Goal: Task Accomplishment & Management: Complete application form

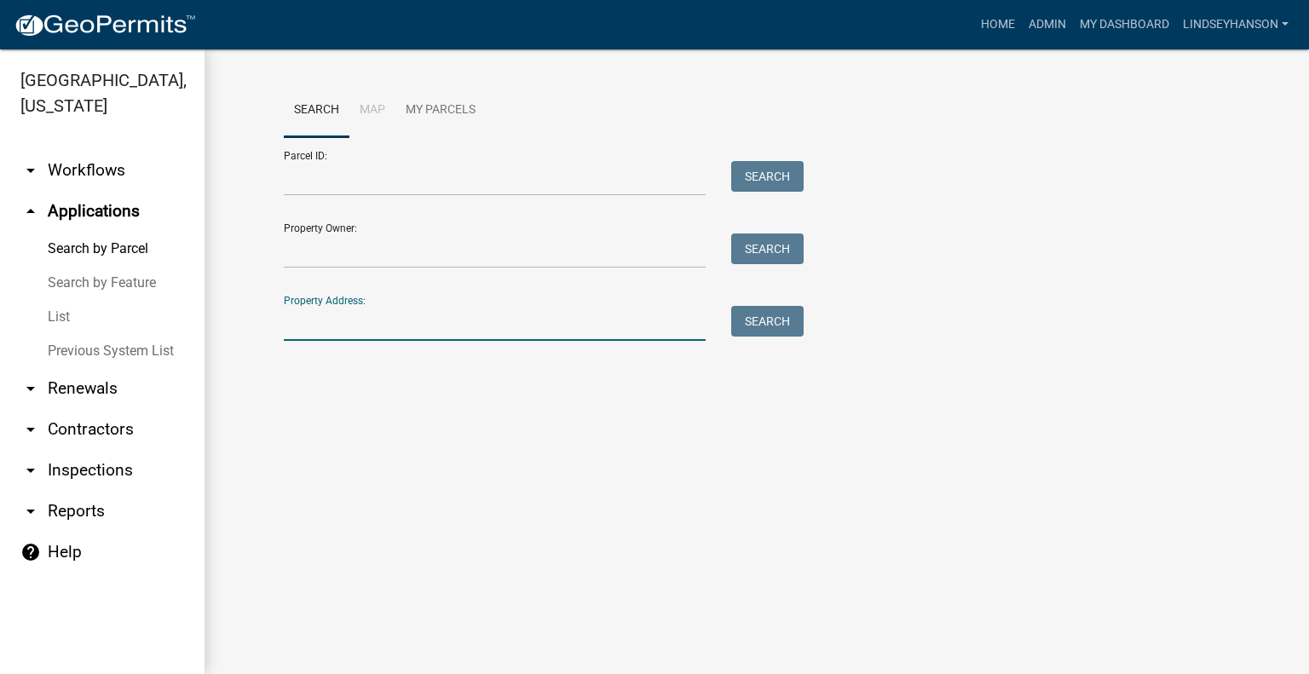
click at [442, 333] on input "Property Address:" at bounding box center [495, 323] width 422 height 35
click at [359, 326] on input "Property Address:" at bounding box center [495, 323] width 422 height 35
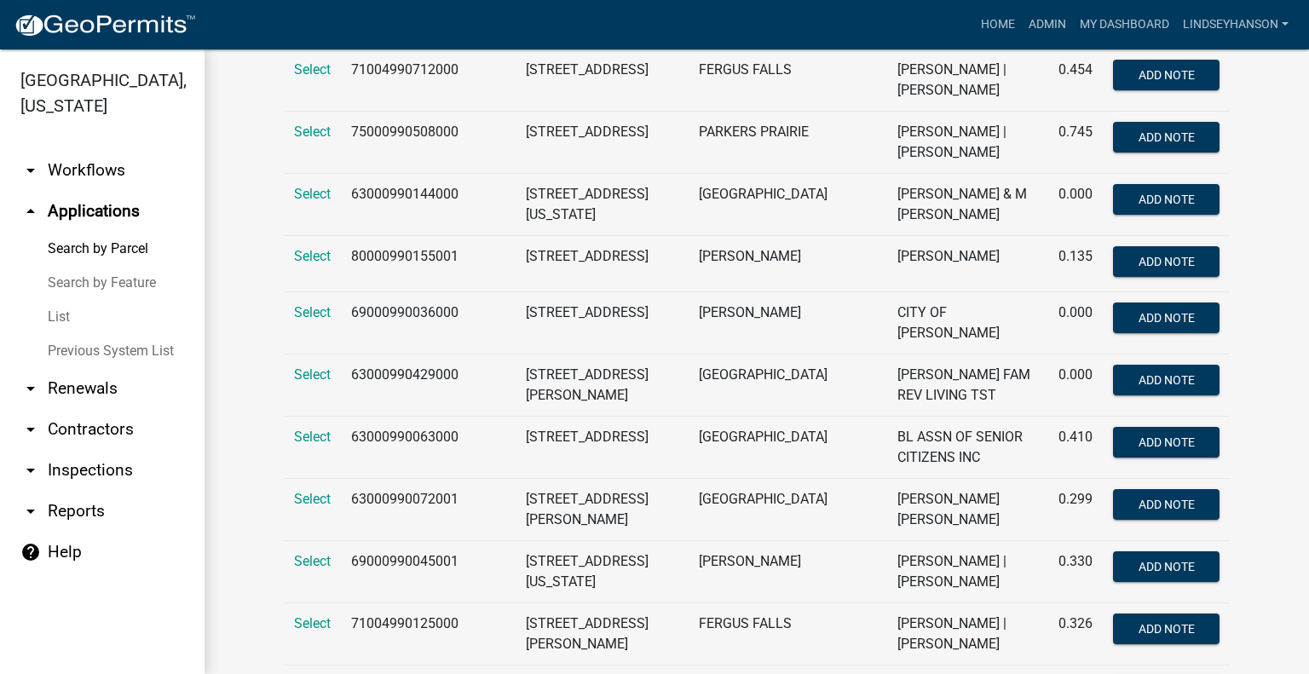
scroll to position [552, 0]
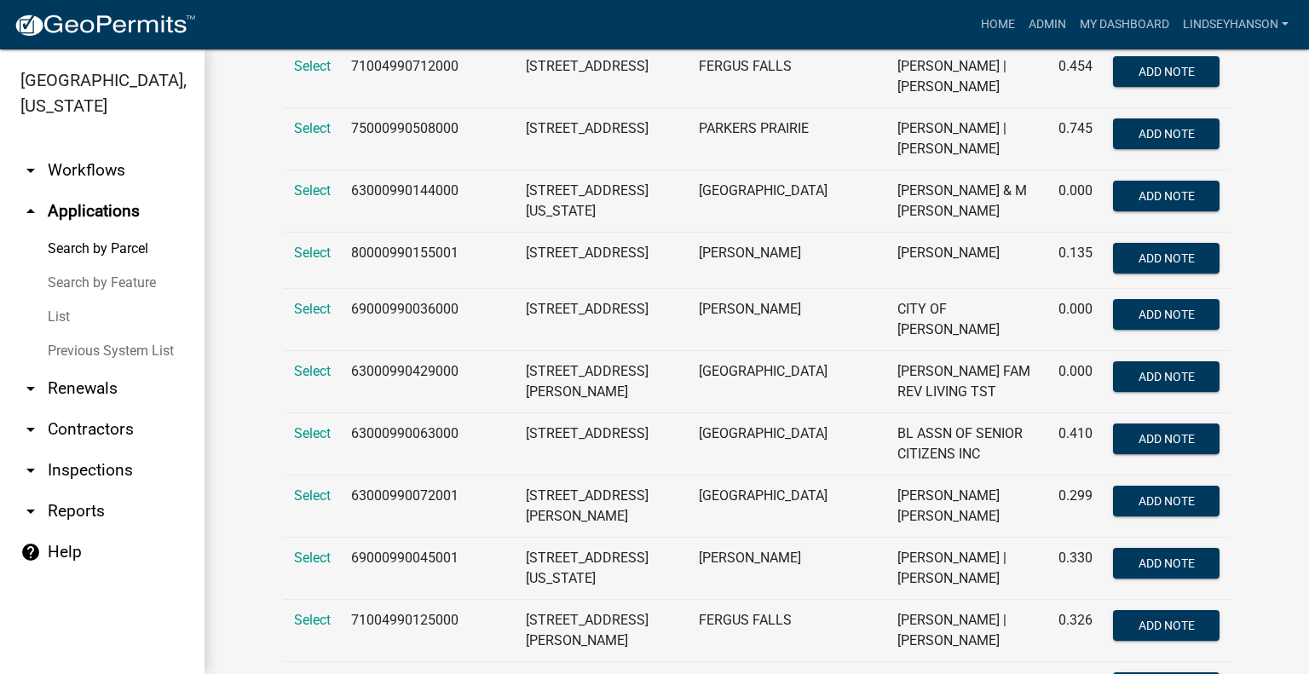
type input "205 w"
click at [400, 475] on td "63000990072001" at bounding box center [428, 506] width 175 height 62
click at [308, 487] on span "Select" at bounding box center [312, 495] width 37 height 16
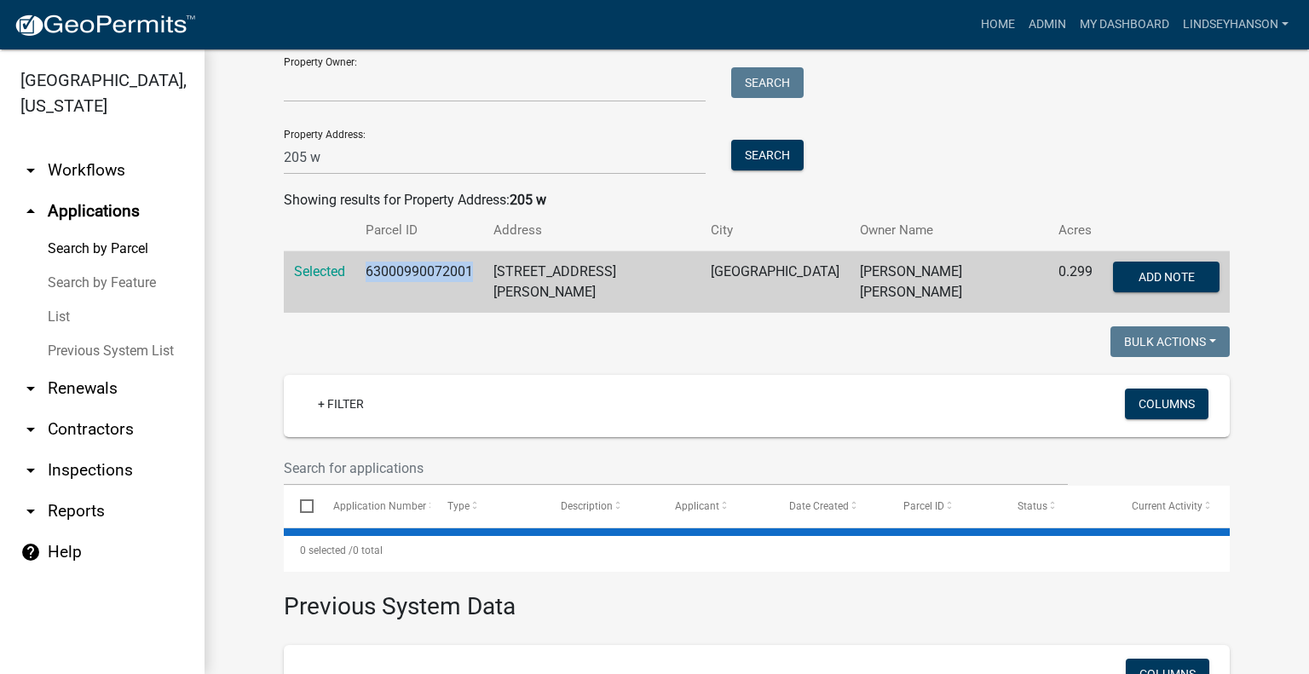
scroll to position [170, 0]
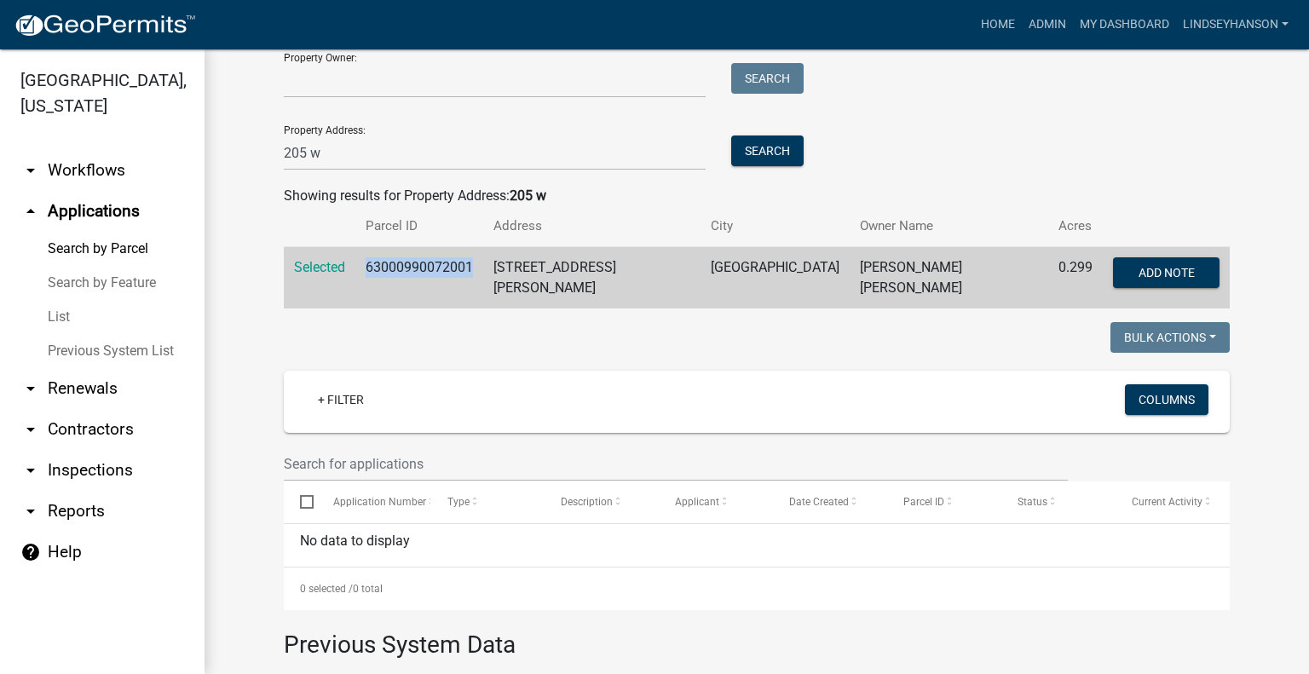
click at [453, 265] on td "63000990072001" at bounding box center [419, 278] width 128 height 62
drag, startPoint x: 89, startPoint y: 159, endPoint x: 119, endPoint y: 199, distance: 50.4
click at [89, 159] on link "arrow_drop_down Workflows" at bounding box center [102, 170] width 204 height 41
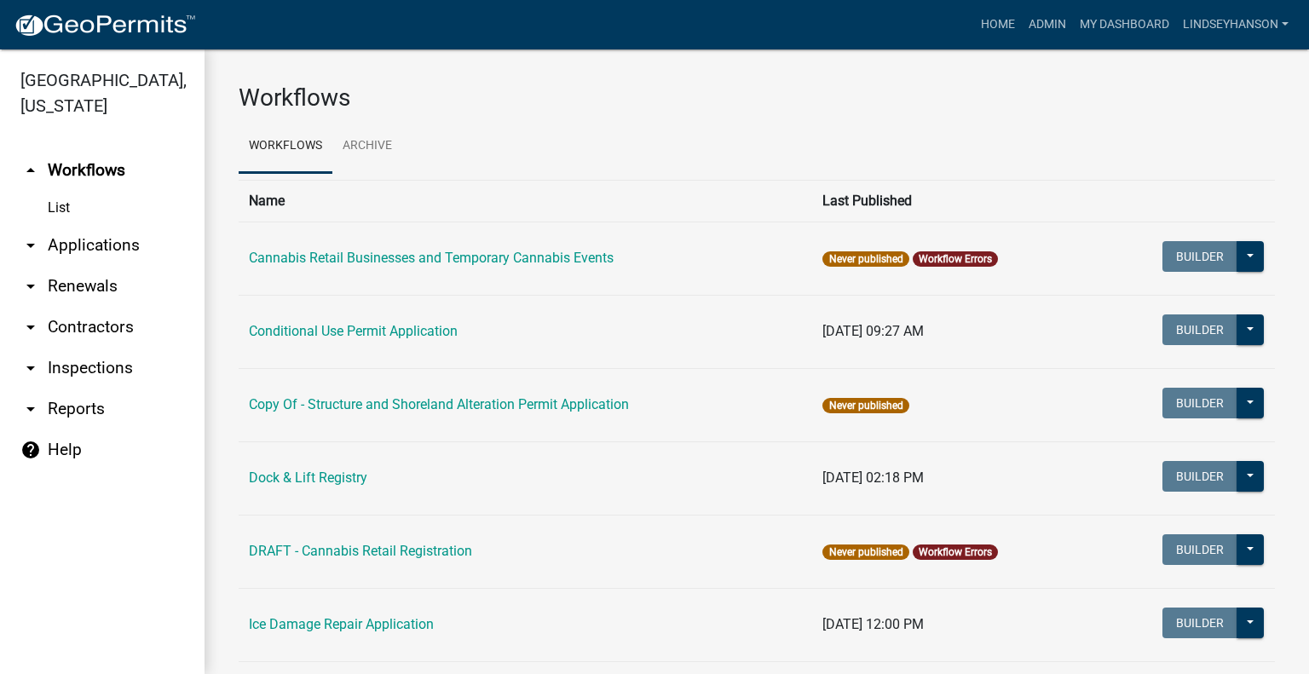
click at [120, 237] on link "arrow_drop_down Applications" at bounding box center [102, 245] width 204 height 41
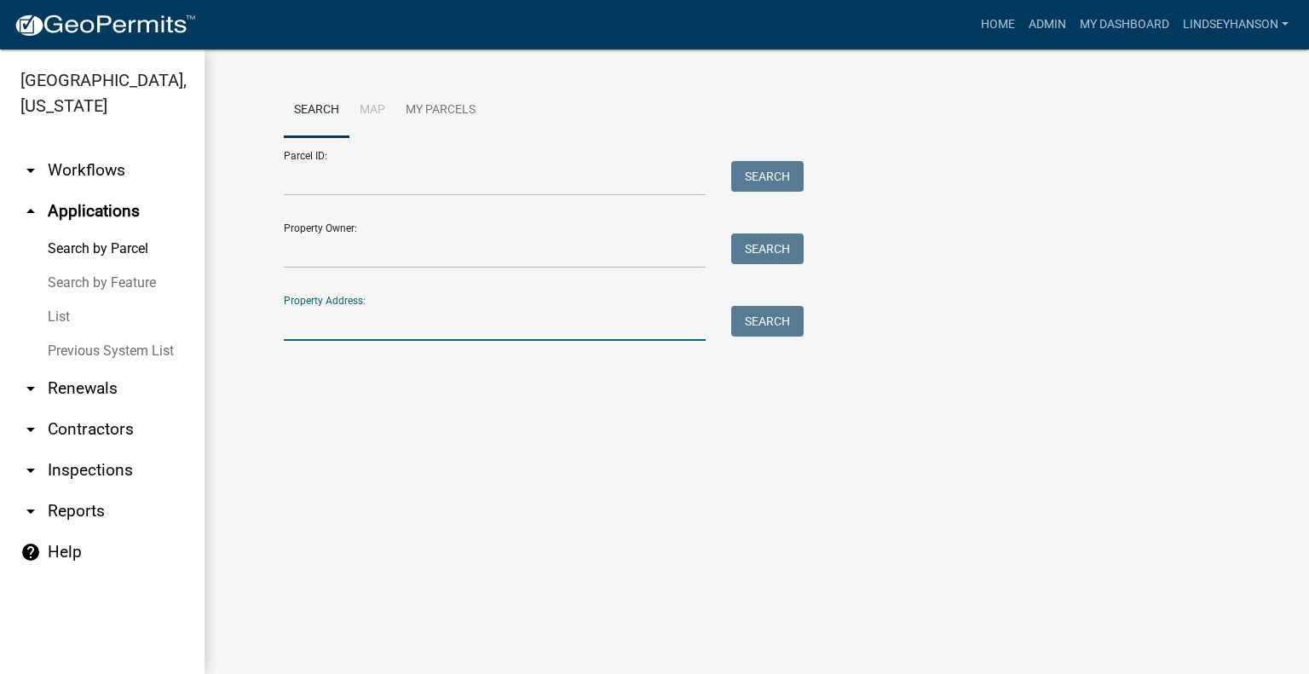
click at [393, 328] on input "Property Address:" at bounding box center [495, 323] width 422 height 35
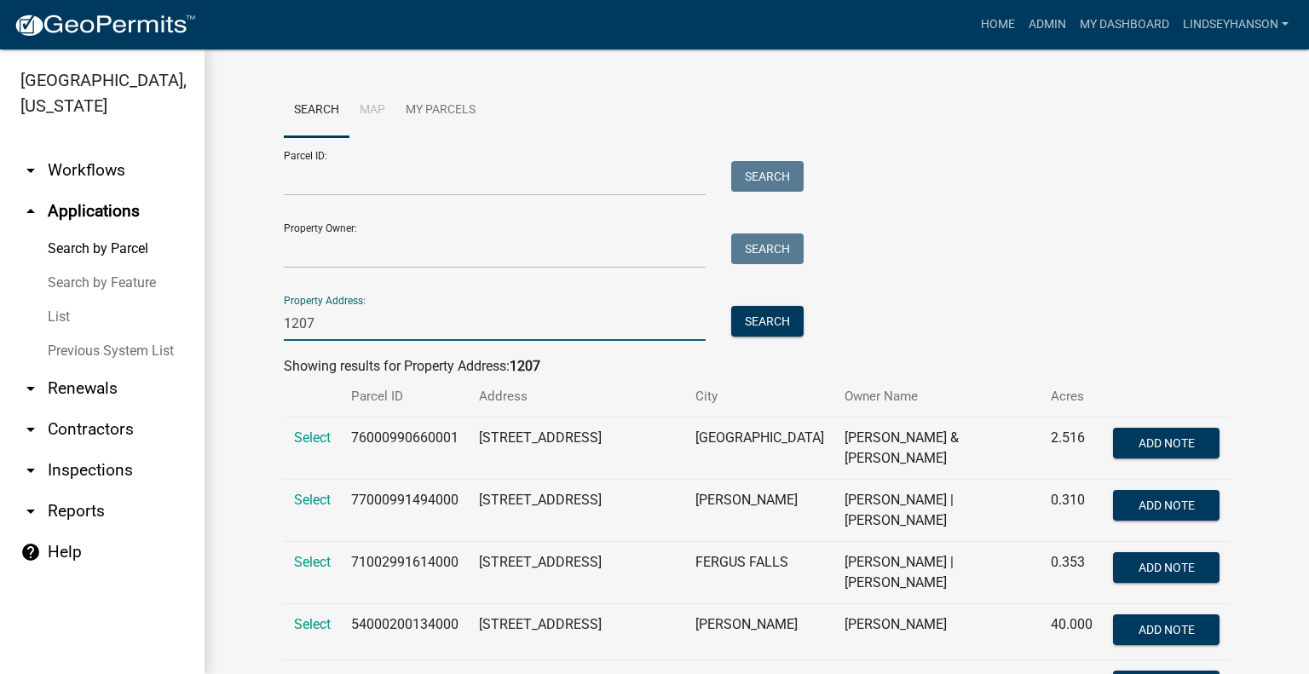
type input "1207"
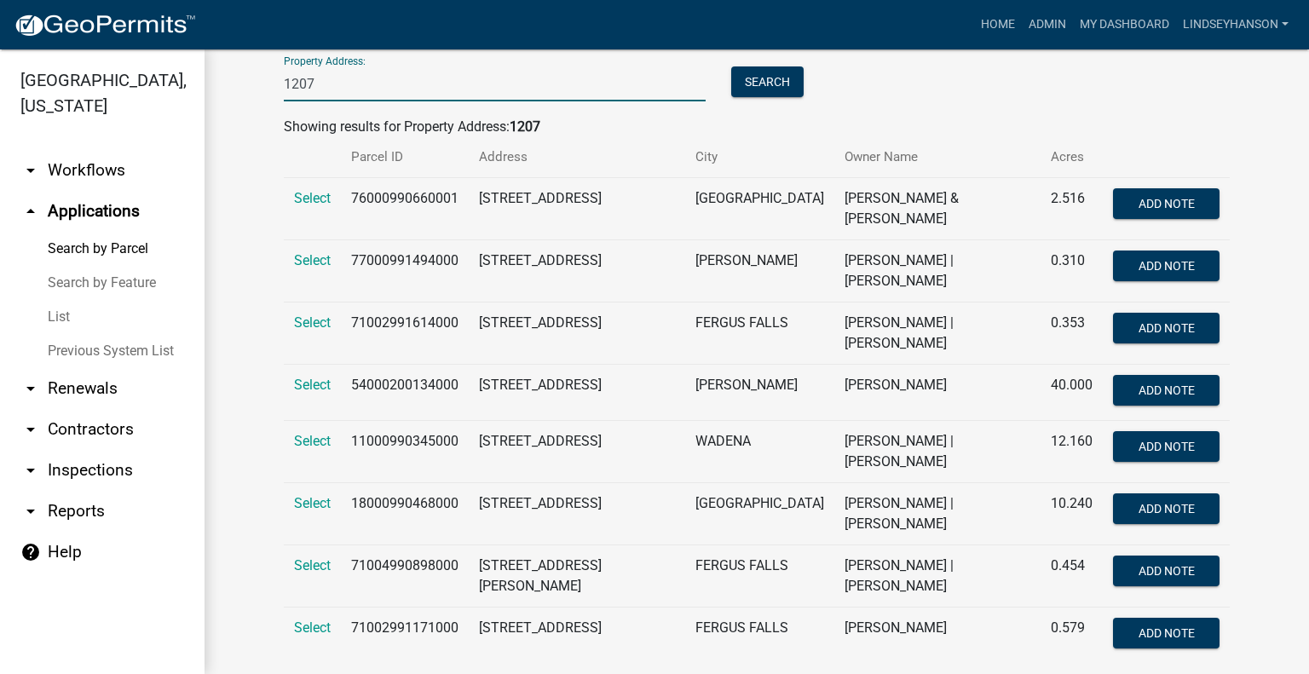
scroll to position [256, 0]
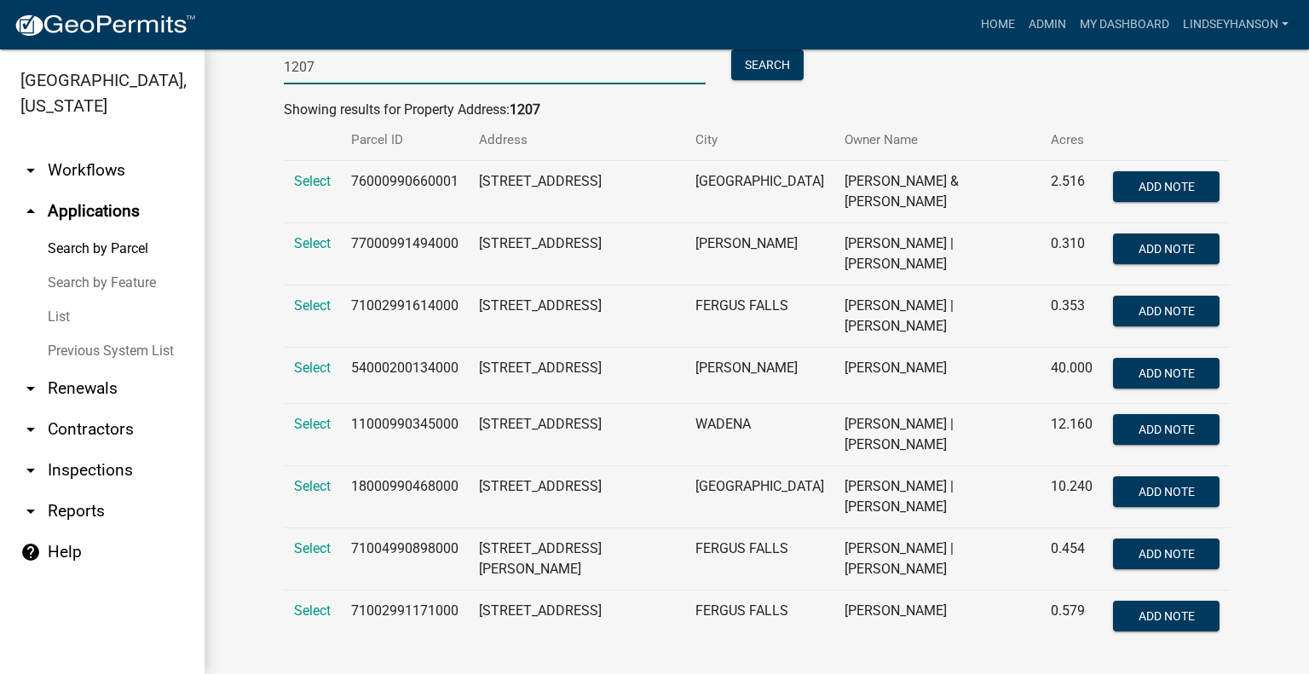
click at [302, 540] on span "Select" at bounding box center [312, 548] width 37 height 16
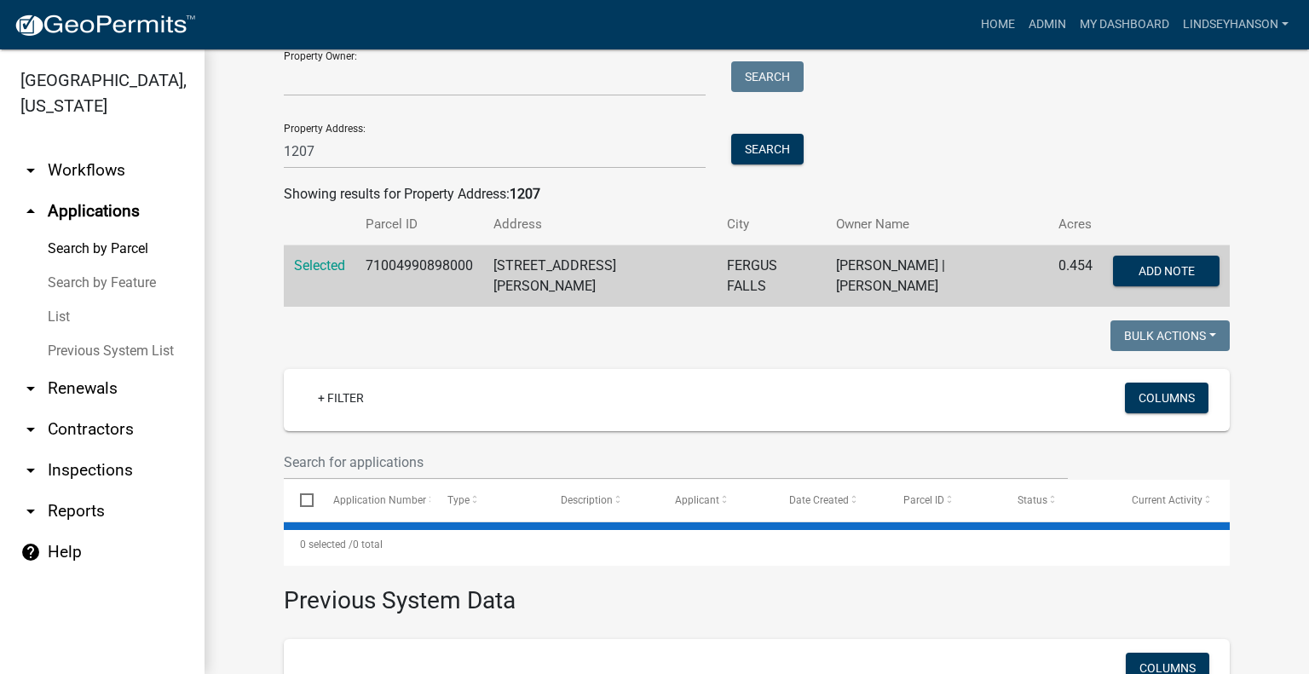
scroll to position [171, 0]
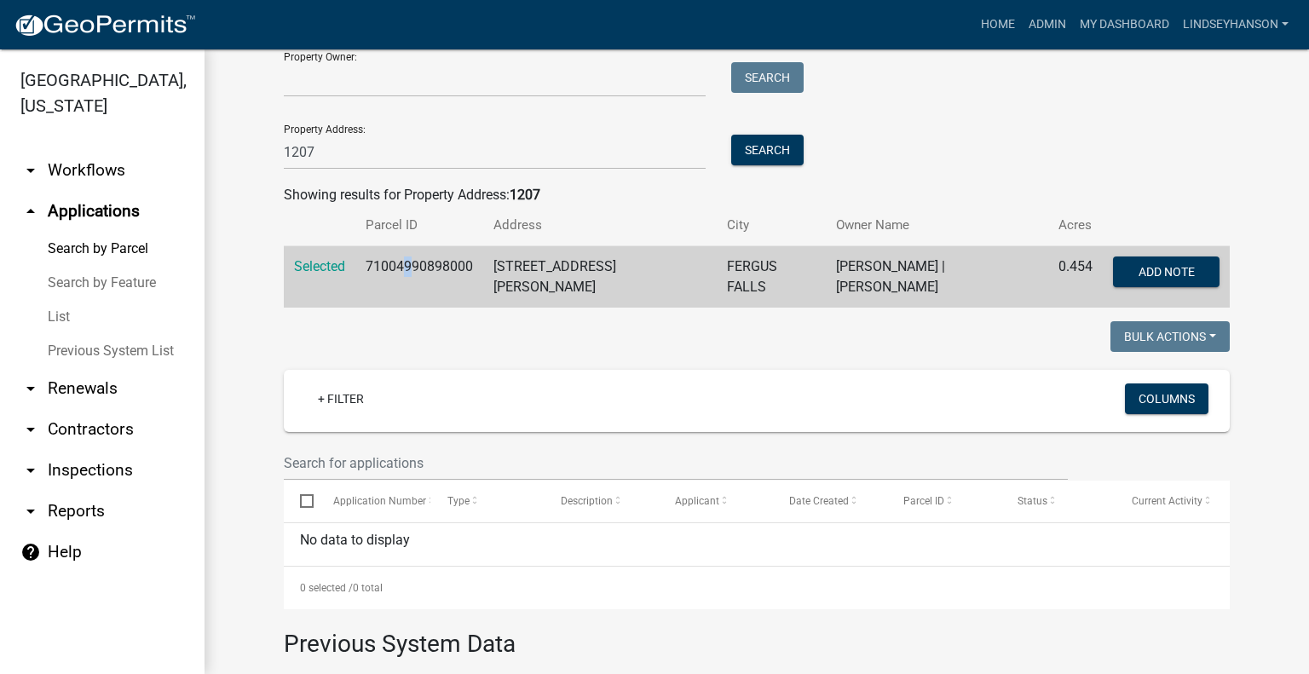
click at [406, 272] on td "71004990898000" at bounding box center [419, 277] width 128 height 62
click at [406, 273] on td "71004990898000" at bounding box center [419, 277] width 128 height 62
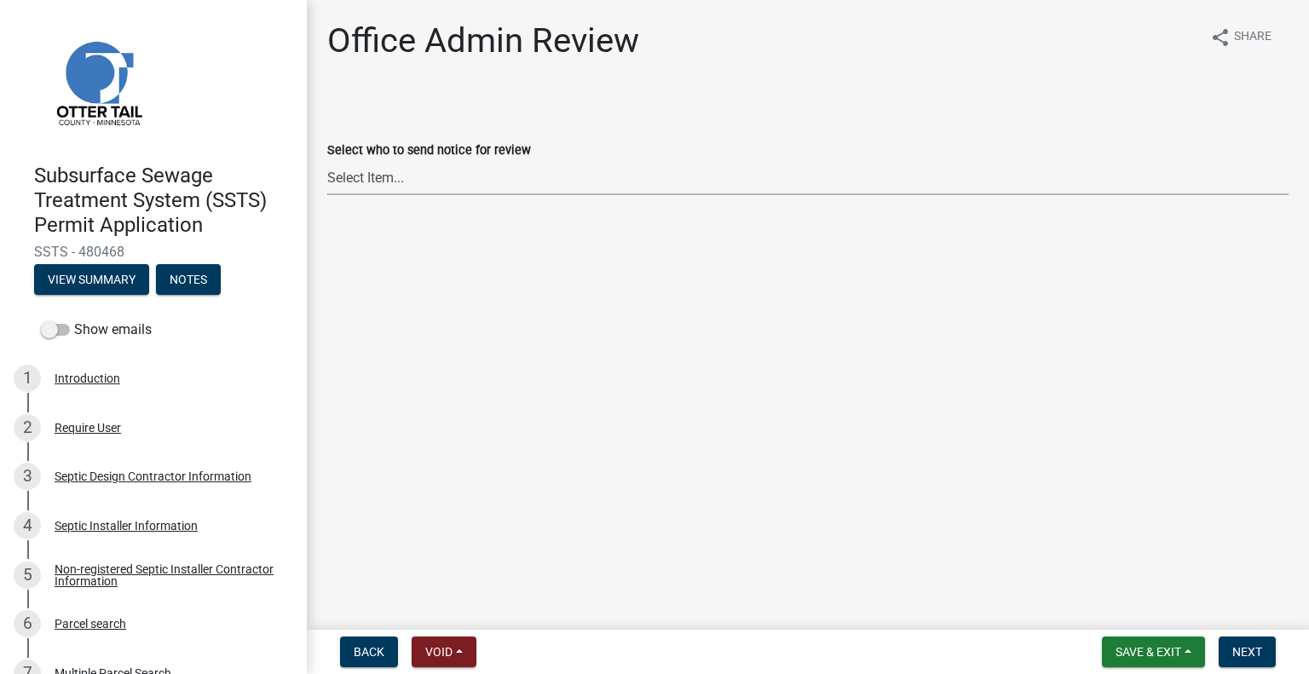
drag, startPoint x: 381, startPoint y: 173, endPoint x: 392, endPoint y: 163, distance: 15.1
click at [389, 167] on select "Select Item... Alexis Newark (anewark@ottertailcounty.gov) Amy Busko (abusko@ot…" at bounding box center [807, 177] width 961 height 35
click at [327, 160] on select "Select Item... Alexis Newark (anewark@ottertailcounty.gov) Amy Busko (abusko@ot…" at bounding box center [807, 177] width 961 height 35
select select "587f38f5-c90e-4c12-9e10-d3e23909bbca"
click at [1242, 645] on span "Next" at bounding box center [1247, 652] width 30 height 14
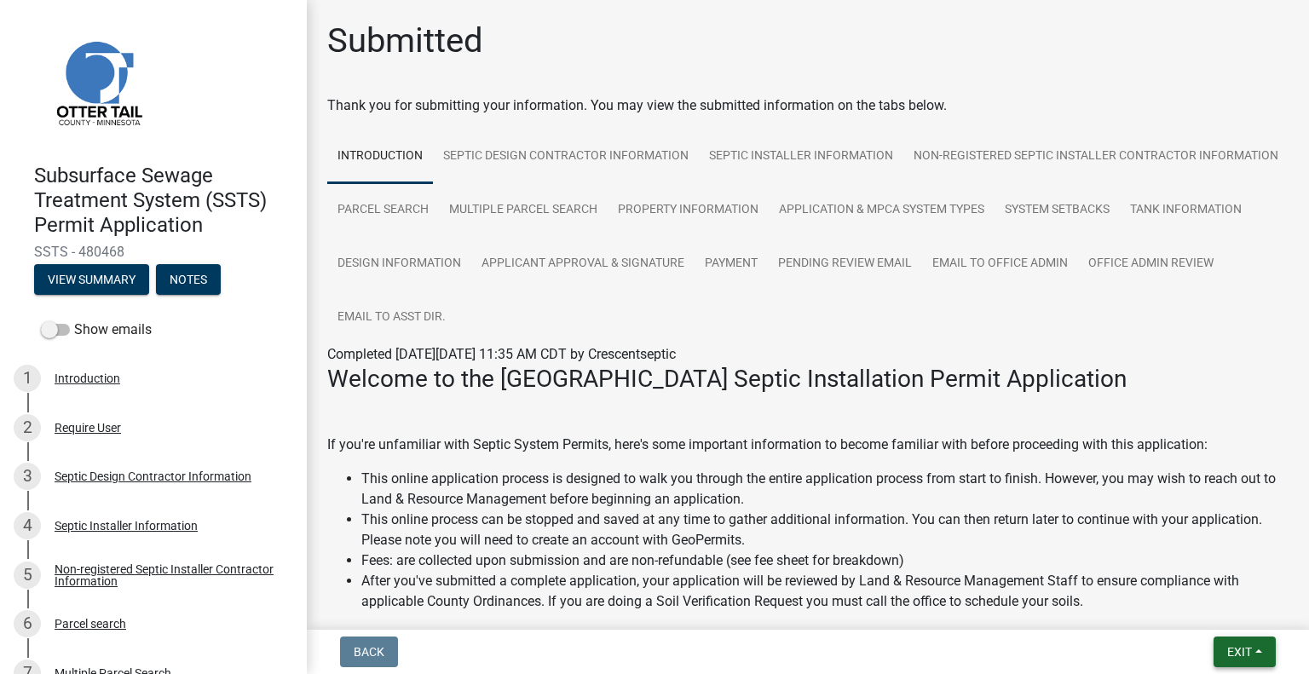
click at [1243, 656] on span "Exit" at bounding box center [1239, 652] width 25 height 14
click at [1217, 620] on button "Save & Exit" at bounding box center [1208, 607] width 136 height 41
